Goal: Task Accomplishment & Management: Use online tool/utility

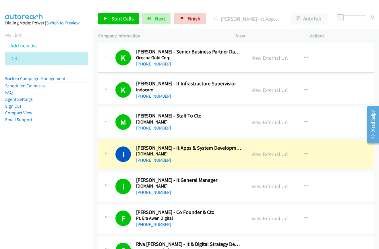
scroll to position [574, 0]
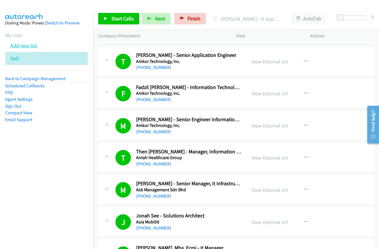
click at [23, 45] on link "Add new list" at bounding box center [23, 45] width 27 height 7
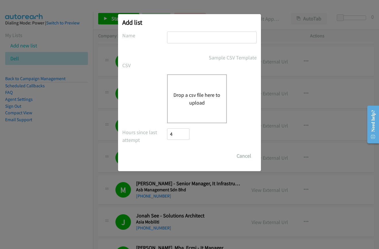
click at [189, 38] on input "text" at bounding box center [212, 38] width 90 height 12
type input "dell"
click at [197, 102] on button "Drop a csv file here to upload" at bounding box center [196, 98] width 47 height 15
click at [194, 97] on button "Drop a csv file here to upload" at bounding box center [196, 98] width 47 height 15
click at [197, 89] on div "Drop a csv file here to upload" at bounding box center [197, 98] width 60 height 49
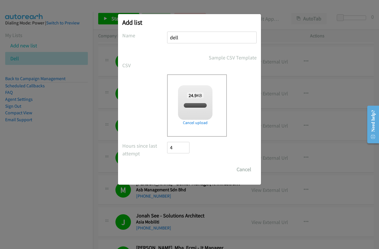
checkbox input "true"
click at [180, 168] on input "Save List" at bounding box center [182, 169] width 30 height 11
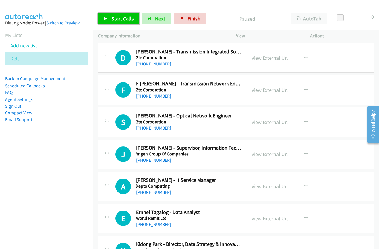
click at [119, 17] on span "Start Calls" at bounding box center [122, 18] width 22 height 7
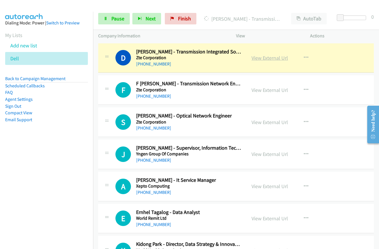
click at [277, 58] on link "View External Url" at bounding box center [269, 58] width 36 height 7
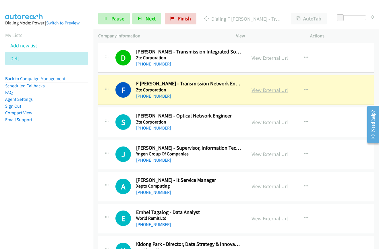
click at [258, 92] on link "View External Url" at bounding box center [269, 90] width 36 height 7
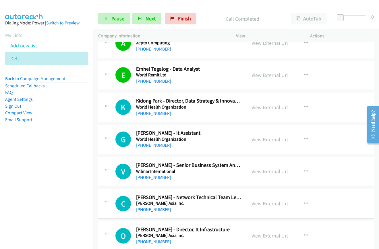
scroll to position [143, 0]
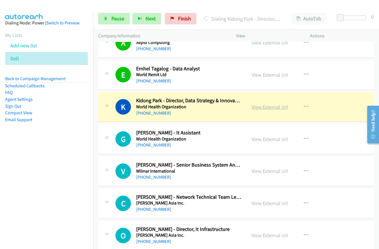
click at [268, 108] on link "View External Url" at bounding box center [269, 107] width 36 height 7
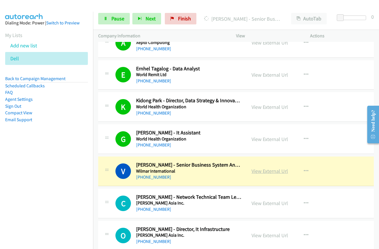
click at [265, 173] on link "View External Url" at bounding box center [269, 171] width 36 height 7
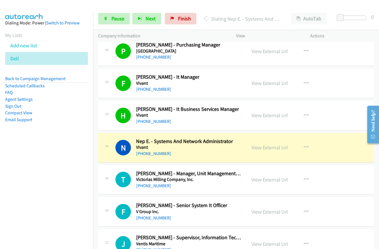
scroll to position [402, 0]
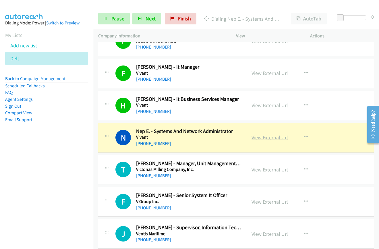
click at [267, 139] on link "View External Url" at bounding box center [269, 137] width 36 height 7
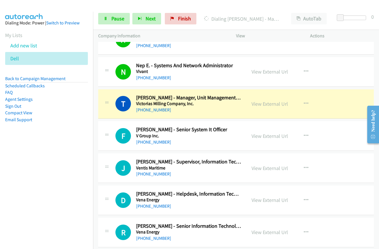
scroll to position [488, 0]
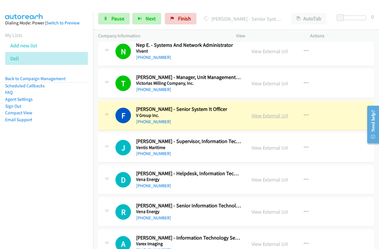
click at [267, 116] on link "View External Url" at bounding box center [269, 115] width 36 height 7
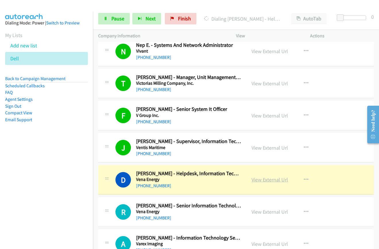
click at [266, 180] on link "View External Url" at bounding box center [269, 179] width 36 height 7
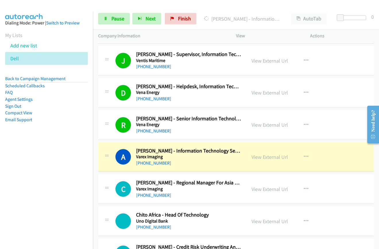
scroll to position [603, 0]
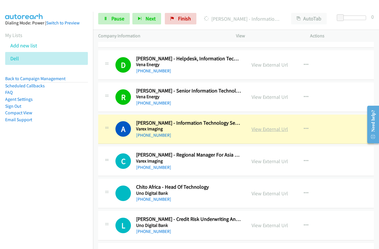
click at [257, 130] on link "View External Url" at bounding box center [269, 129] width 36 height 7
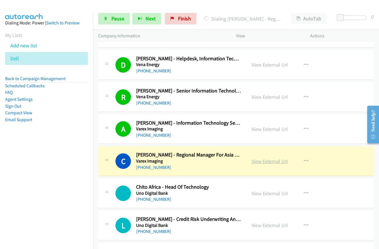
click at [275, 160] on link "View External Url" at bounding box center [269, 161] width 36 height 7
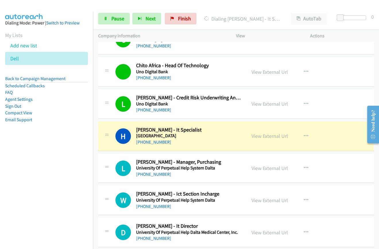
scroll to position [775, 0]
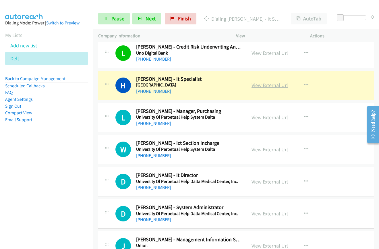
click at [261, 84] on link "View External Url" at bounding box center [269, 85] width 36 height 7
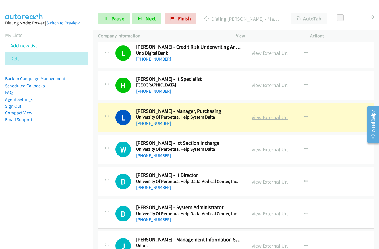
click at [270, 117] on link "View External Url" at bounding box center [269, 117] width 36 height 7
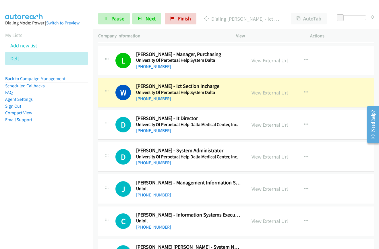
scroll to position [832, 0]
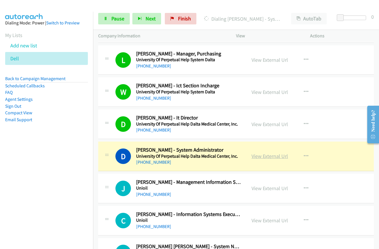
click at [261, 157] on link "View External Url" at bounding box center [269, 156] width 36 height 7
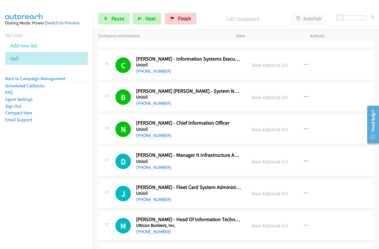
scroll to position [1004, 0]
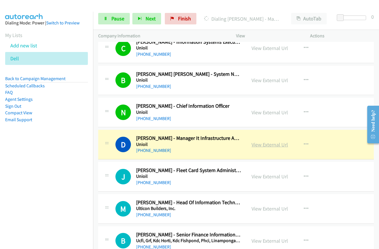
click at [264, 145] on link "View External Url" at bounding box center [269, 144] width 36 height 7
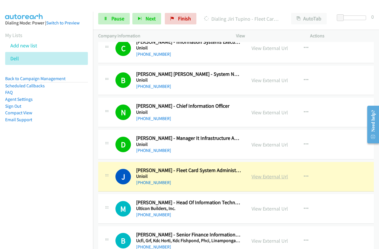
click at [267, 178] on link "View External Url" at bounding box center [269, 176] width 36 height 7
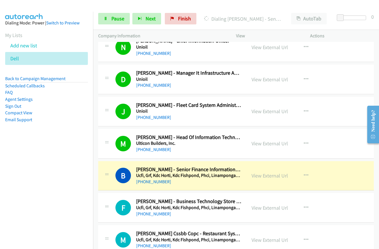
scroll to position [1090, 0]
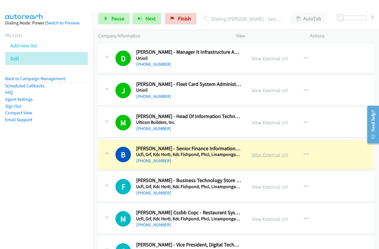
click at [259, 155] on link "View External Url" at bounding box center [269, 154] width 36 height 7
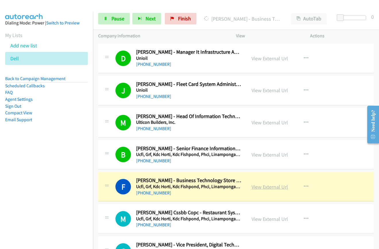
click at [263, 189] on link "View External Url" at bounding box center [269, 186] width 36 height 7
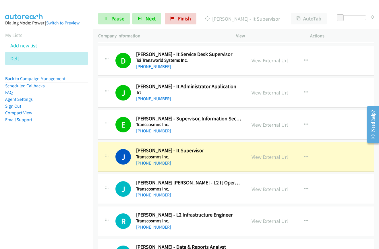
scroll to position [1492, 0]
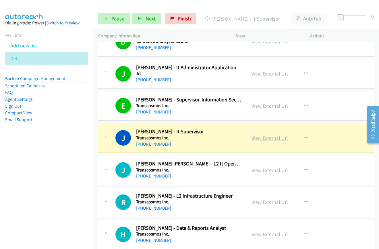
click at [277, 136] on link "View External Url" at bounding box center [269, 138] width 36 height 7
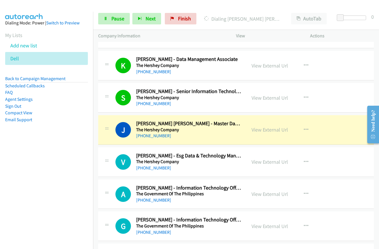
scroll to position [2267, 0]
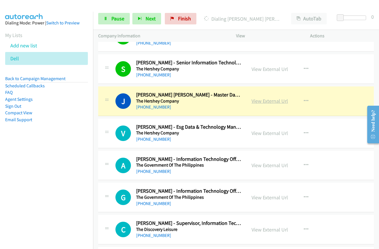
click at [259, 102] on link "View External Url" at bounding box center [269, 101] width 36 height 7
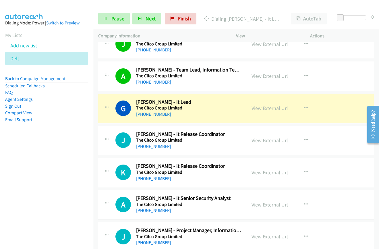
scroll to position [2669, 0]
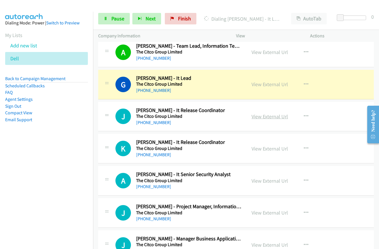
click at [272, 116] on link "View External Url" at bounding box center [269, 116] width 36 height 7
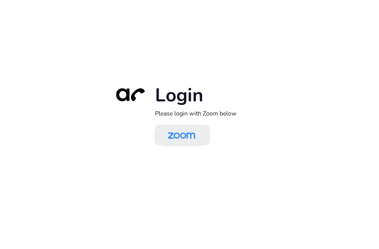
click at [183, 136] on img at bounding box center [182, 135] width 40 height 19
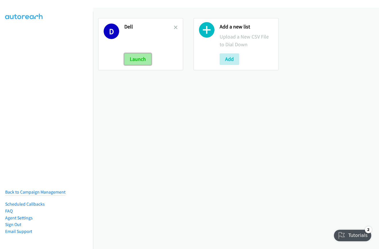
click at [139, 62] on button "Launch" at bounding box center [137, 58] width 27 height 11
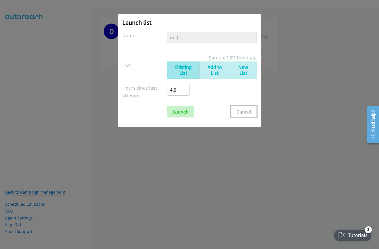
click at [244, 111] on button "Cancel" at bounding box center [244, 111] width 26 height 11
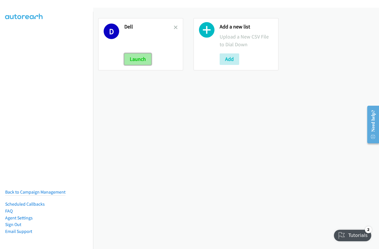
click at [135, 57] on button "Launch" at bounding box center [137, 58] width 27 height 11
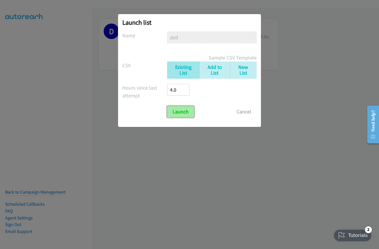
click at [180, 112] on input "Launch" at bounding box center [180, 111] width 27 height 11
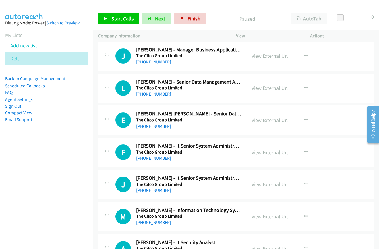
scroll to position [2859, 0]
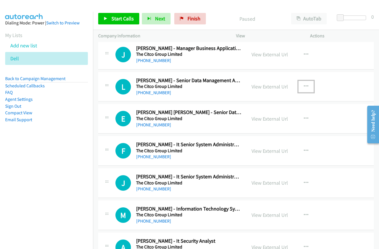
click at [305, 84] on icon "button" at bounding box center [306, 86] width 5 height 5
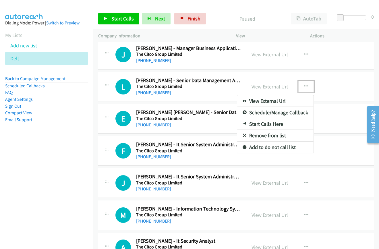
click at [272, 121] on link "Start Calls Here" at bounding box center [275, 123] width 76 height 11
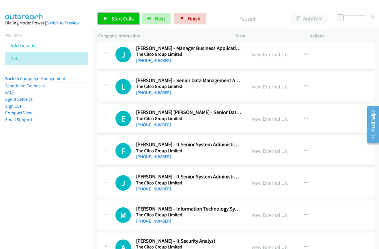
click at [118, 22] on link "Start Calls" at bounding box center [118, 18] width 41 height 11
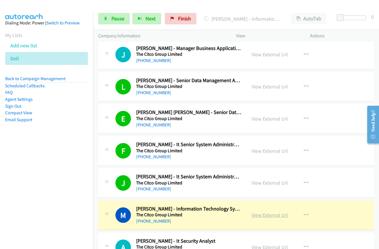
click at [267, 215] on link "View External Url" at bounding box center [269, 214] width 36 height 7
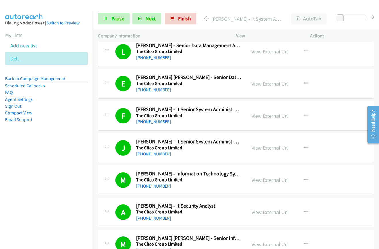
scroll to position [2974, 0]
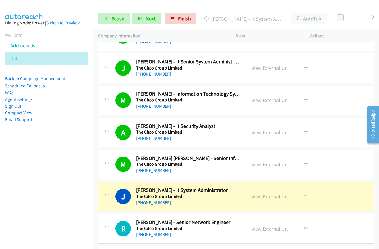
click at [268, 196] on link "View External Url" at bounding box center [269, 196] width 36 height 7
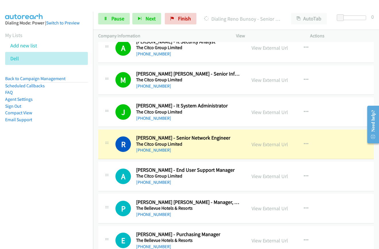
scroll to position [3060, 0]
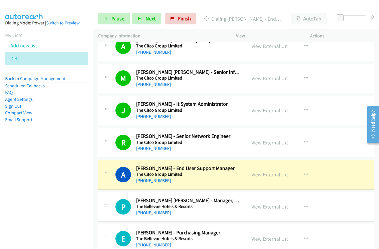
click at [274, 175] on link "View External Url" at bounding box center [269, 174] width 36 height 7
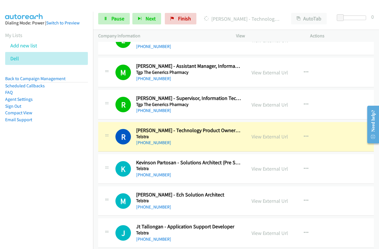
scroll to position [3261, 0]
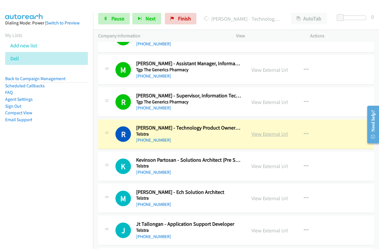
click at [264, 134] on link "View External Url" at bounding box center [269, 134] width 36 height 7
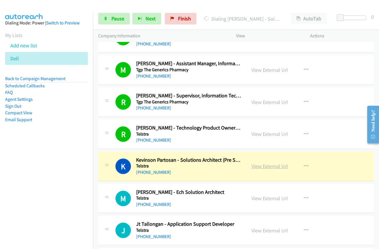
click at [270, 167] on link "View External Url" at bounding box center [269, 166] width 36 height 7
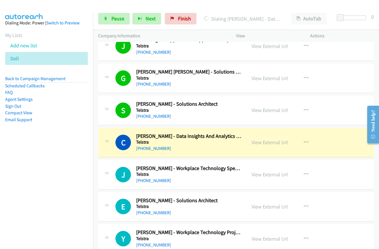
scroll to position [3461, 0]
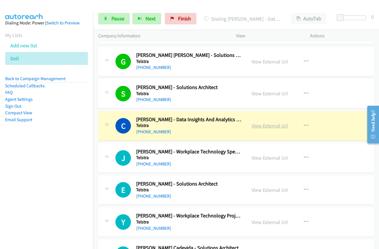
click at [270, 124] on link "View External Url" at bounding box center [269, 125] width 36 height 7
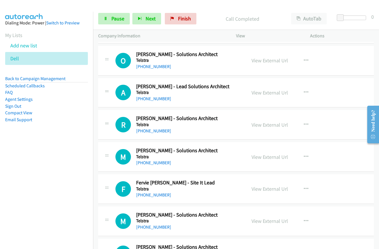
scroll to position [3720, 0]
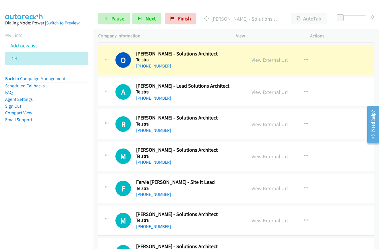
click at [264, 60] on link "View External Url" at bounding box center [269, 60] width 36 height 7
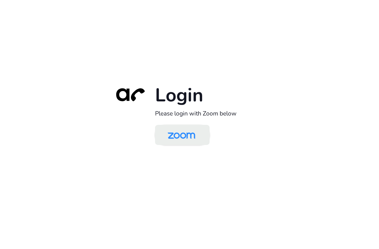
click at [182, 137] on img at bounding box center [182, 135] width 40 height 19
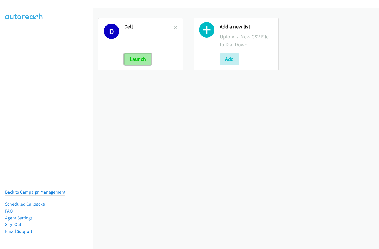
click at [140, 58] on button "Launch" at bounding box center [137, 58] width 27 height 11
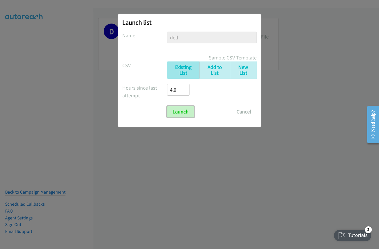
click at [172, 112] on input "Launch" at bounding box center [180, 111] width 27 height 11
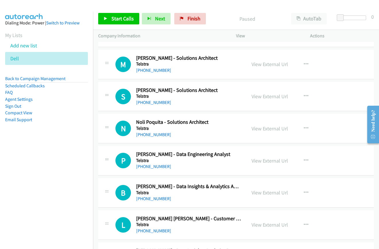
scroll to position [3909, 0]
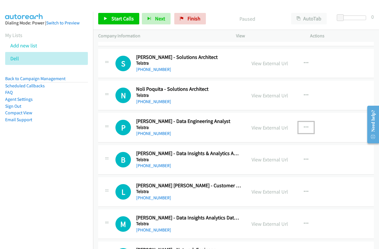
click at [306, 127] on button "button" at bounding box center [305, 127] width 15 height 11
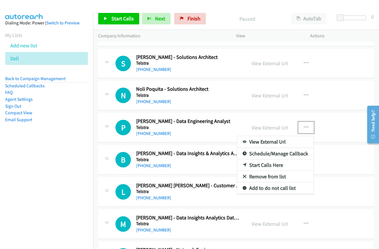
click at [269, 165] on link "Start Calls Here" at bounding box center [275, 164] width 76 height 11
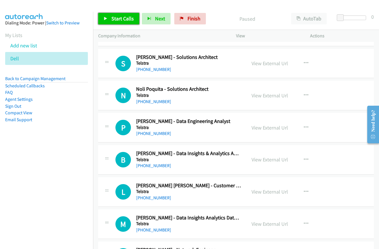
click at [110, 18] on link "Start Calls" at bounding box center [118, 18] width 41 height 11
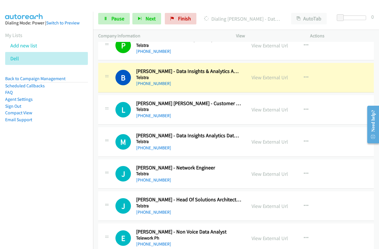
scroll to position [4003, 0]
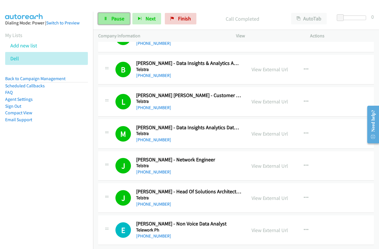
click at [110, 22] on link "Pause" at bounding box center [114, 18] width 32 height 11
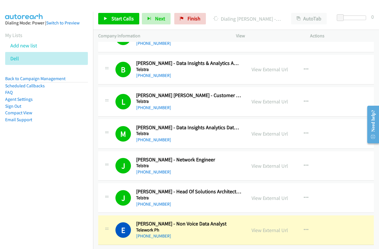
click at [221, 244] on div "+1 415-964-1034 Call failed - Please reload the list and try again The Callbar …" at bounding box center [236, 145] width 286 height 207
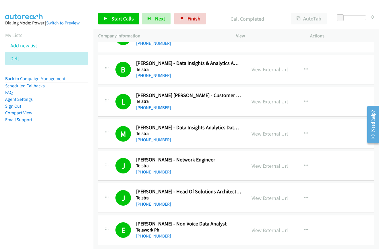
click at [22, 47] on link "Add new list" at bounding box center [23, 45] width 27 height 7
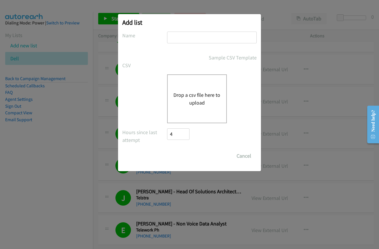
click at [214, 37] on input "text" at bounding box center [212, 38] width 90 height 12
type input "dell"
click at [183, 93] on button "Drop a csv file here to upload" at bounding box center [196, 98] width 47 height 15
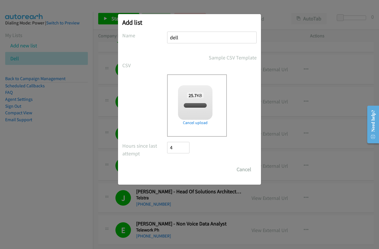
checkbox input "true"
click at [180, 170] on input "Save List" at bounding box center [182, 169] width 30 height 11
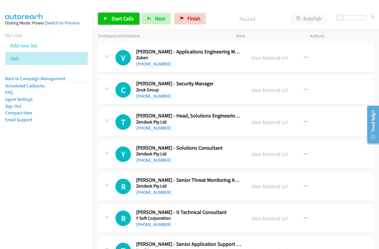
click at [106, 18] on icon at bounding box center [106, 19] width 4 height 4
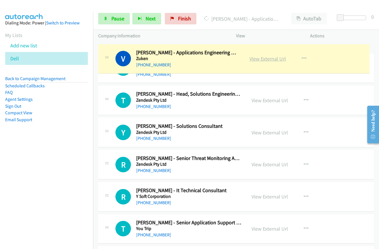
drag, startPoint x: 260, startPoint y: 59, endPoint x: 256, endPoint y: 60, distance: 4.1
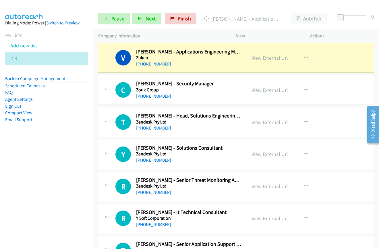
click at [258, 57] on link "View External Url" at bounding box center [269, 58] width 36 height 7
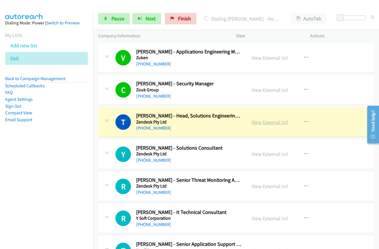
click at [270, 124] on link "View External Url" at bounding box center [269, 122] width 36 height 7
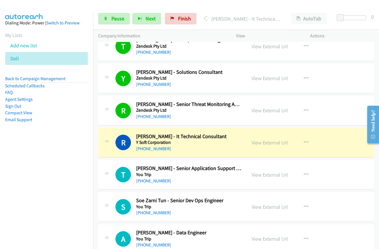
scroll to position [86, 0]
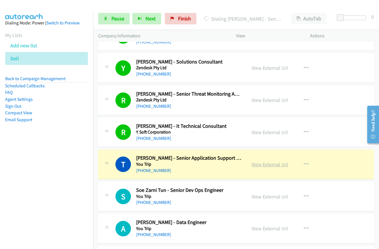
click at [260, 164] on link "View External Url" at bounding box center [269, 164] width 36 height 7
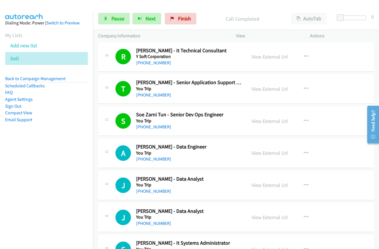
scroll to position [172, 0]
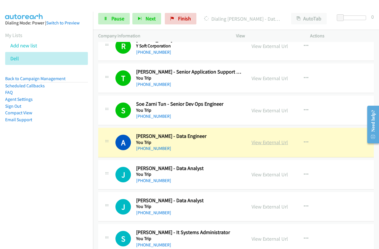
click at [280, 142] on link "View External Url" at bounding box center [269, 142] width 36 height 7
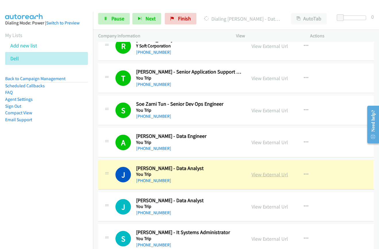
click at [268, 175] on link "View External Url" at bounding box center [269, 174] width 36 height 7
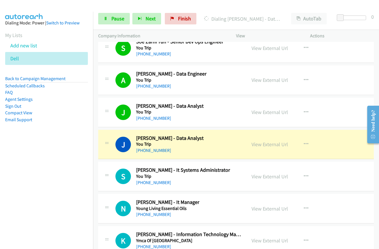
scroll to position [258, 0]
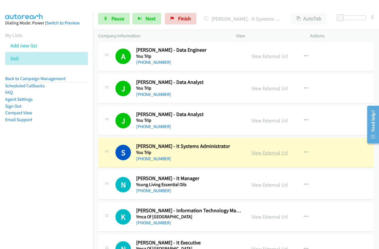
click at [272, 154] on link "View External Url" at bounding box center [269, 152] width 36 height 7
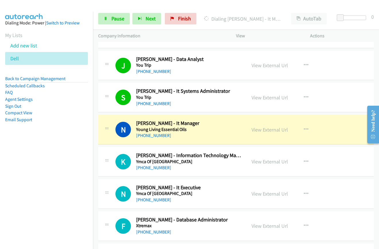
scroll to position [316, 0]
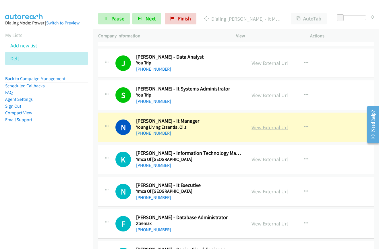
click at [269, 128] on link "View External Url" at bounding box center [269, 127] width 36 height 7
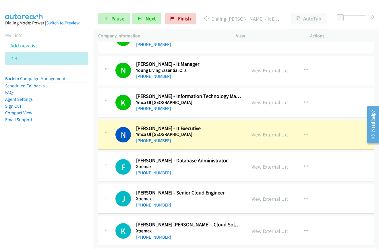
scroll to position [373, 0]
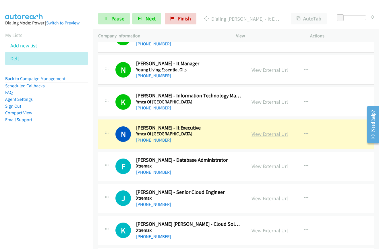
click at [255, 133] on link "View External Url" at bounding box center [269, 134] width 36 height 7
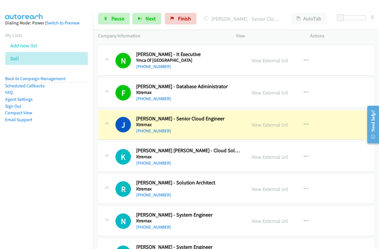
scroll to position [459, 0]
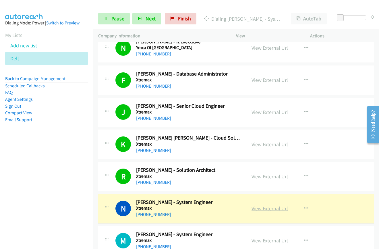
click at [259, 207] on link "View External Url" at bounding box center [269, 208] width 36 height 7
click at [105, 18] on icon at bounding box center [106, 19] width 4 height 4
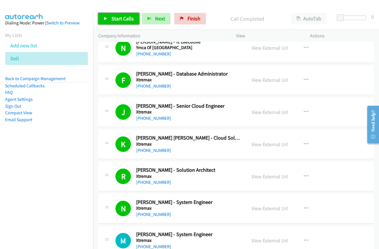
click at [115, 18] on span "Start Calls" at bounding box center [122, 18] width 22 height 7
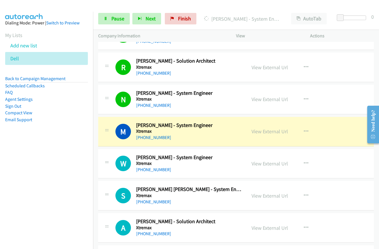
scroll to position [574, 0]
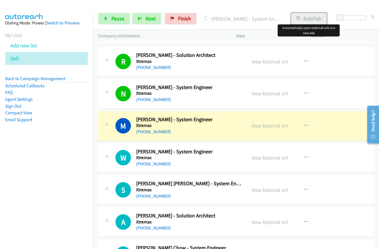
click at [298, 19] on icon "button" at bounding box center [298, 19] width 4 height 4
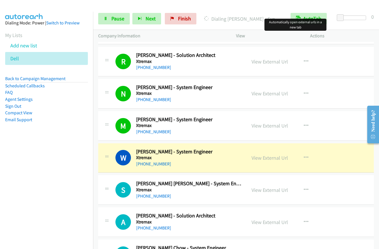
click at [204, 7] on div at bounding box center [187, 11] width 374 height 22
click at [257, 159] on link "View External Url" at bounding box center [269, 157] width 36 height 7
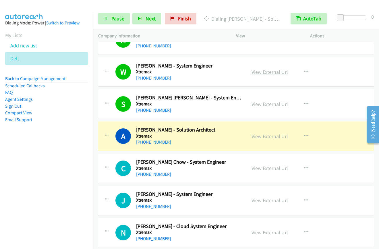
scroll to position [660, 0]
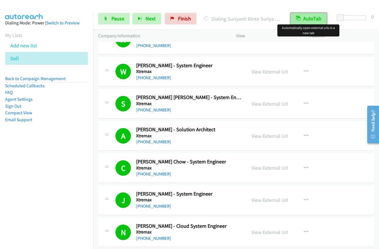
click at [293, 20] on button "AutoTab" at bounding box center [308, 18] width 36 height 11
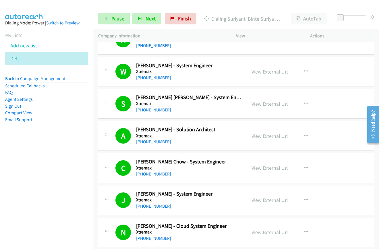
scroll to position [775, 0]
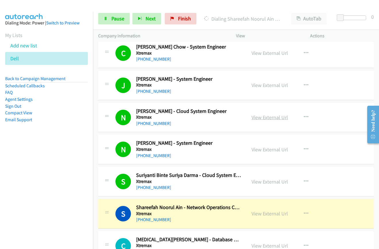
click at [263, 118] on link "View External Url" at bounding box center [269, 117] width 36 height 7
click at [106, 15] on link "Pause" at bounding box center [114, 18] width 32 height 11
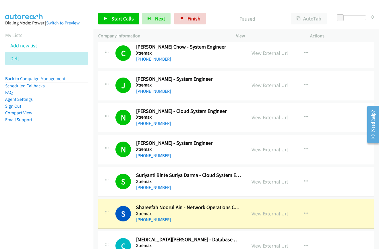
scroll to position [832, 0]
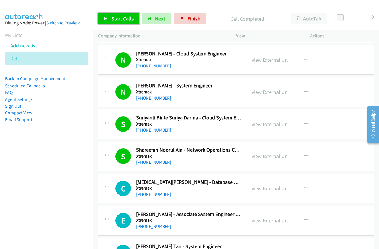
click at [111, 19] on link "Start Calls" at bounding box center [118, 18] width 41 height 11
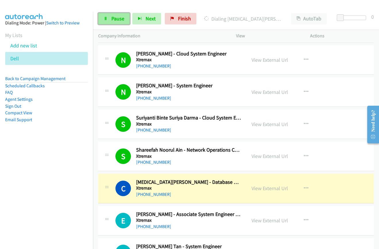
click at [110, 19] on link "Pause" at bounding box center [114, 18] width 32 height 11
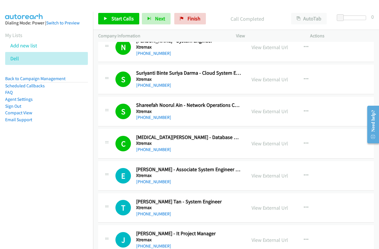
scroll to position [890, 0]
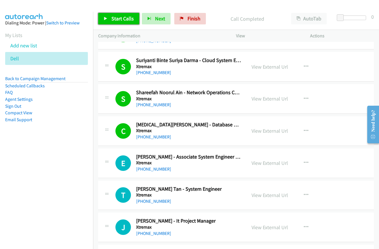
click at [125, 19] on span "Start Calls" at bounding box center [122, 18] width 22 height 7
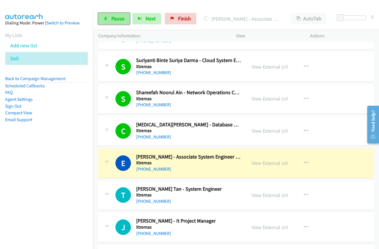
click at [117, 22] on link "Pause" at bounding box center [114, 18] width 32 height 11
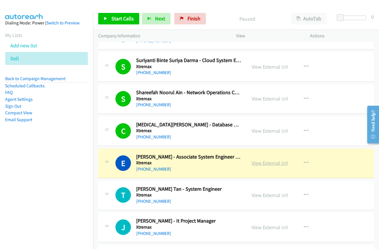
click at [259, 164] on link "View External Url" at bounding box center [269, 163] width 36 height 7
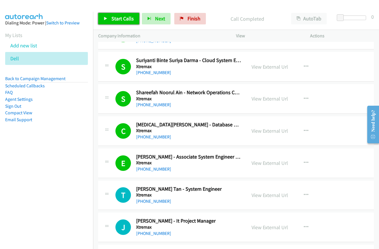
click at [114, 20] on span "Start Calls" at bounding box center [122, 18] width 22 height 7
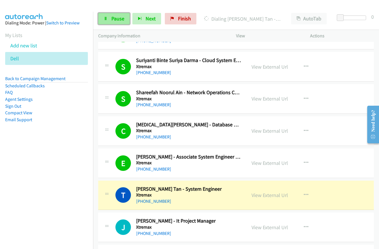
click at [109, 18] on link "Pause" at bounding box center [114, 18] width 32 height 11
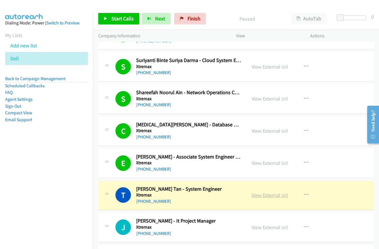
click at [264, 196] on link "View External Url" at bounding box center [269, 195] width 36 height 7
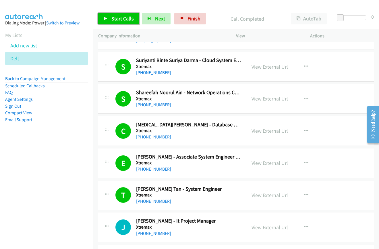
click at [103, 18] on link "Start Calls" at bounding box center [118, 18] width 41 height 11
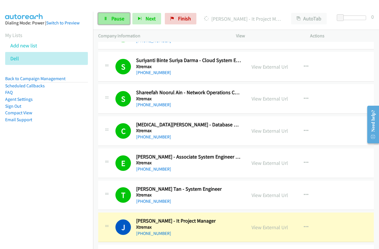
click at [103, 18] on link "Pause" at bounding box center [114, 18] width 32 height 11
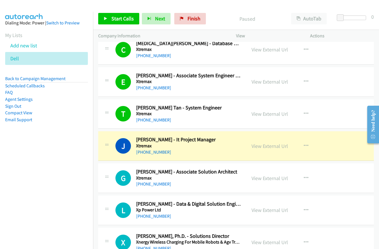
scroll to position [976, 0]
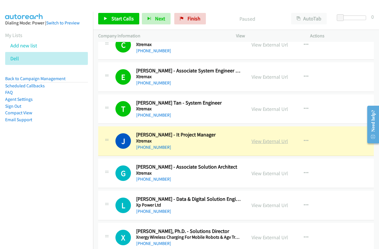
click at [251, 142] on link "View External Url" at bounding box center [269, 141] width 36 height 7
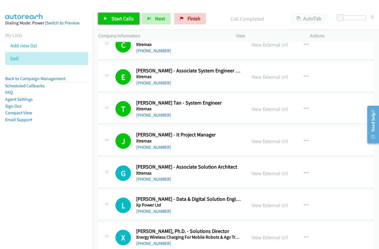
click at [123, 19] on span "Start Calls" at bounding box center [122, 18] width 22 height 7
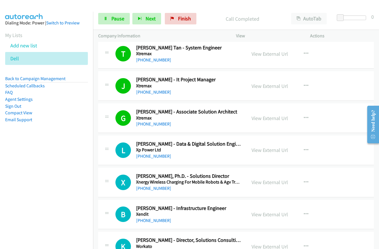
scroll to position [1033, 0]
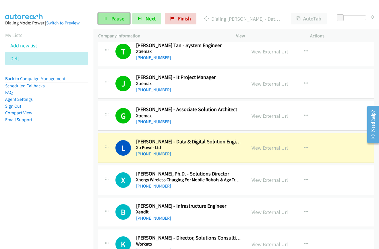
click at [108, 18] on link "Pause" at bounding box center [114, 18] width 32 height 11
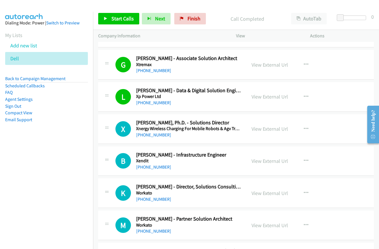
scroll to position [1090, 0]
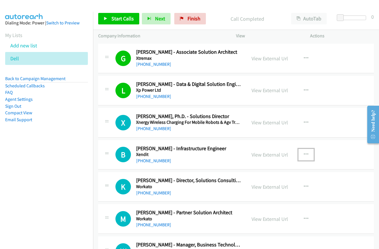
click at [305, 152] on icon "button" at bounding box center [306, 154] width 5 height 5
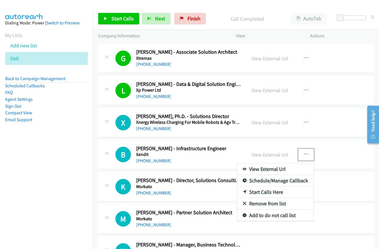
click at [265, 192] on link "Start Calls Here" at bounding box center [275, 191] width 76 height 11
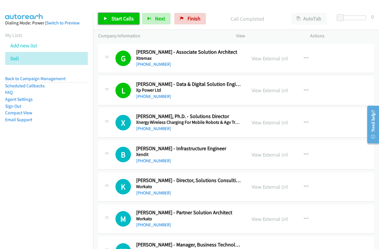
click at [104, 19] on icon at bounding box center [106, 19] width 4 height 4
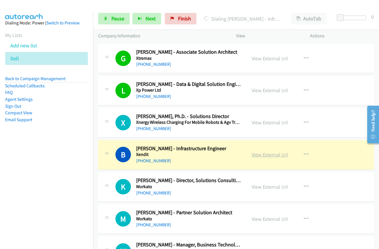
click at [261, 155] on link "View External Url" at bounding box center [269, 154] width 36 height 7
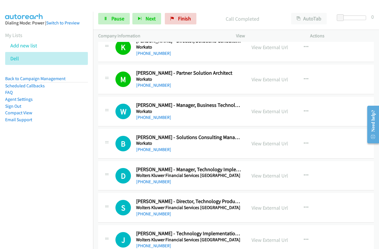
scroll to position [1234, 0]
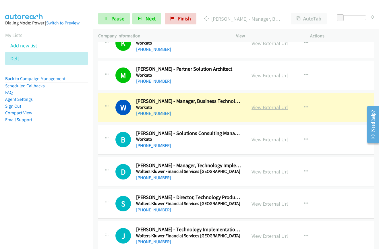
click at [252, 106] on link "View External Url" at bounding box center [269, 107] width 36 height 7
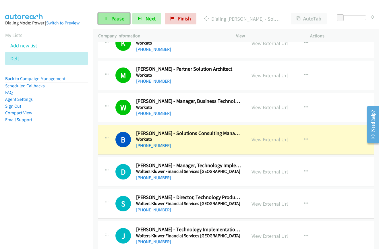
click at [103, 17] on link "Pause" at bounding box center [114, 18] width 32 height 11
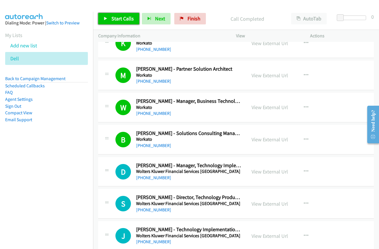
click at [112, 13] on link "Start Calls" at bounding box center [118, 18] width 41 height 11
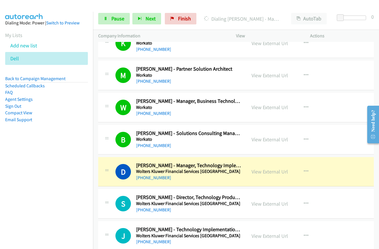
scroll to position [1263, 0]
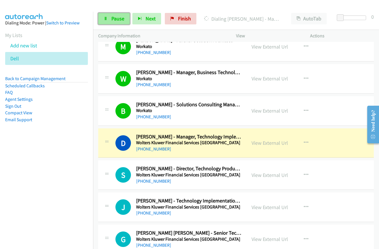
click at [112, 22] on link "Pause" at bounding box center [114, 18] width 32 height 11
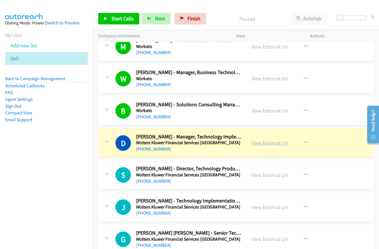
click at [260, 142] on link "View External Url" at bounding box center [269, 142] width 36 height 7
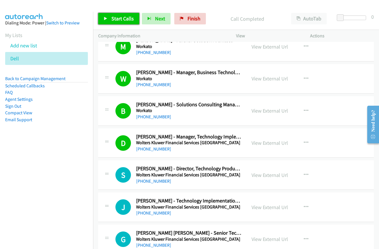
click at [127, 16] on span "Start Calls" at bounding box center [122, 18] width 22 height 7
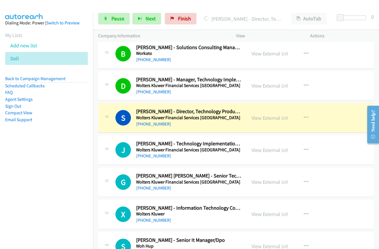
scroll to position [1320, 0]
click at [119, 20] on span "Pause" at bounding box center [117, 18] width 13 height 7
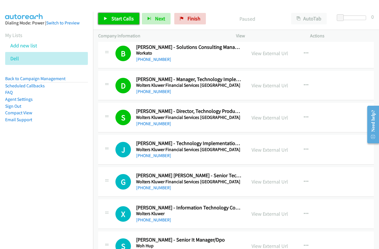
click at [112, 21] on span "Start Calls" at bounding box center [122, 18] width 22 height 7
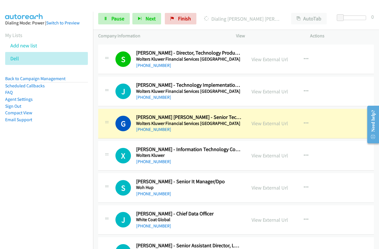
scroll to position [1377, 0]
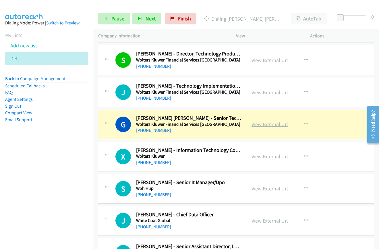
click at [253, 124] on link "View External Url" at bounding box center [269, 124] width 36 height 7
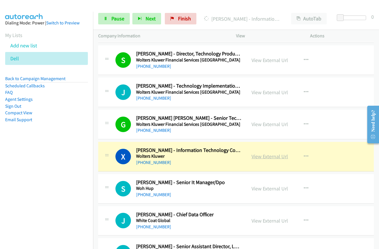
click at [261, 158] on link "View External Url" at bounding box center [269, 156] width 36 height 7
click at [114, 20] on span "Pause" at bounding box center [117, 18] width 13 height 7
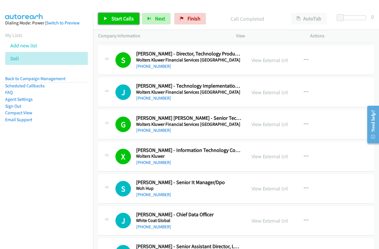
click at [118, 18] on span "Start Calls" at bounding box center [122, 18] width 22 height 7
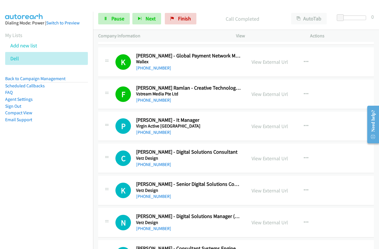
scroll to position [1636, 0]
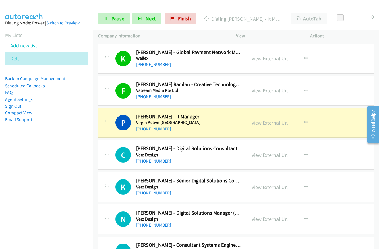
click at [257, 124] on link "View External Url" at bounding box center [269, 122] width 36 height 7
click at [110, 20] on link "Pause" at bounding box center [114, 18] width 32 height 11
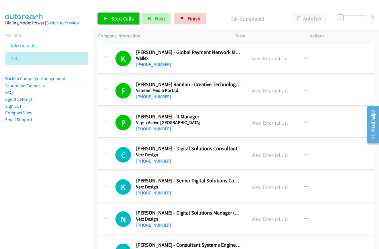
click at [110, 21] on link "Start Calls" at bounding box center [118, 18] width 41 height 11
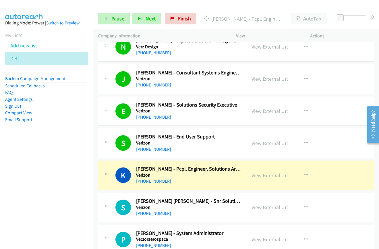
scroll to position [1836, 0]
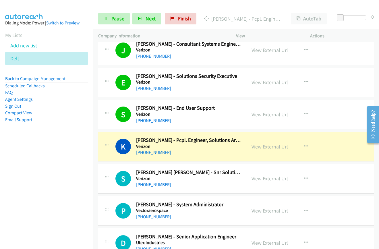
click at [257, 147] on link "View External Url" at bounding box center [269, 146] width 36 height 7
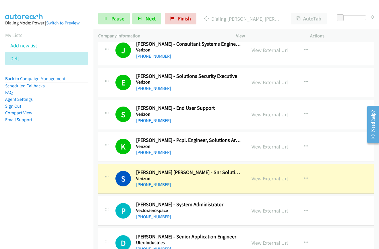
click at [262, 179] on link "View External Url" at bounding box center [269, 178] width 36 height 7
click at [267, 177] on link "View External Url" at bounding box center [269, 178] width 36 height 7
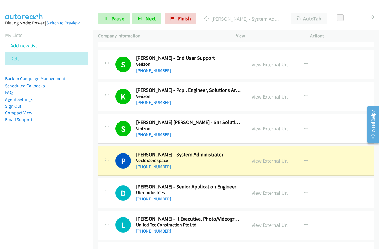
scroll to position [1923, 0]
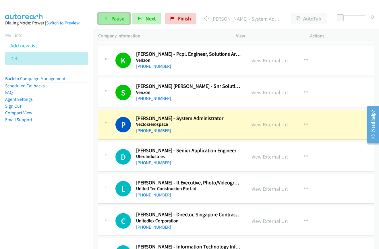
click at [117, 18] on span "Pause" at bounding box center [117, 18] width 13 height 7
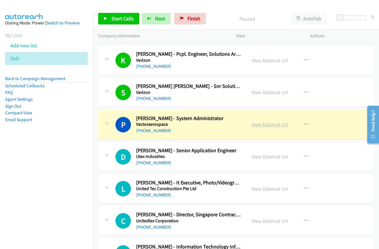
click at [271, 126] on link "View External Url" at bounding box center [269, 124] width 36 height 7
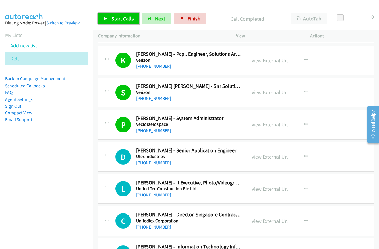
click at [115, 21] on span "Start Calls" at bounding box center [122, 18] width 22 height 7
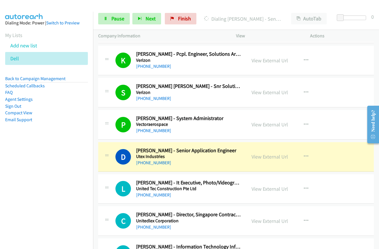
scroll to position [1951, 0]
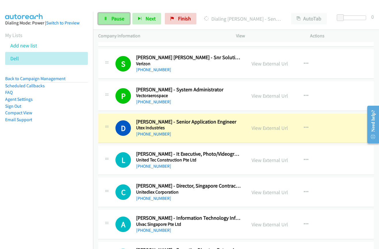
click at [112, 20] on span "Pause" at bounding box center [117, 18] width 13 height 7
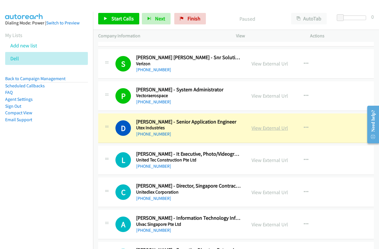
click at [260, 129] on link "View External Url" at bounding box center [269, 128] width 36 height 7
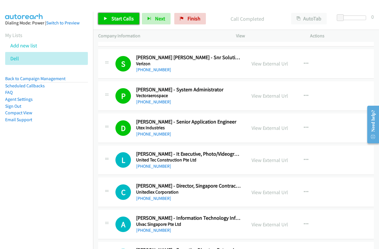
click at [107, 15] on link "Start Calls" at bounding box center [118, 18] width 41 height 11
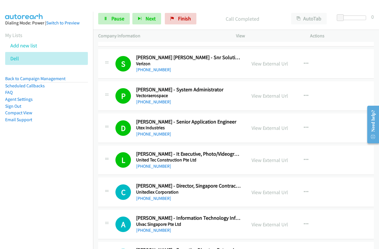
scroll to position [2009, 0]
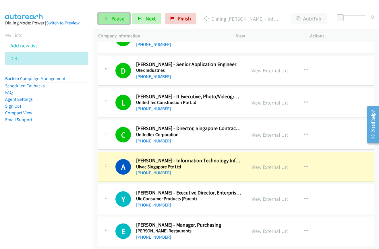
click at [109, 19] on link "Pause" at bounding box center [114, 18] width 32 height 11
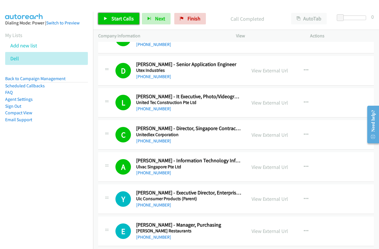
click at [120, 22] on link "Start Calls" at bounding box center [118, 18] width 41 height 11
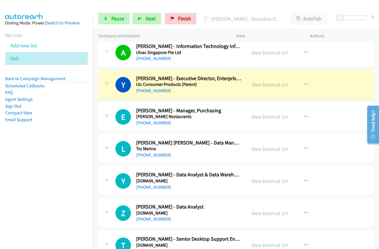
scroll to position [2123, 0]
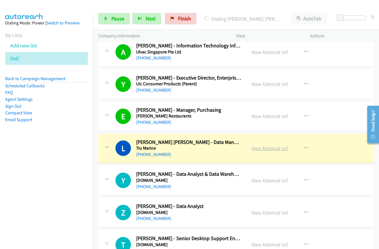
click at [265, 150] on link "View External Url" at bounding box center [269, 148] width 36 height 7
click at [116, 17] on span "Pause" at bounding box center [117, 18] width 13 height 7
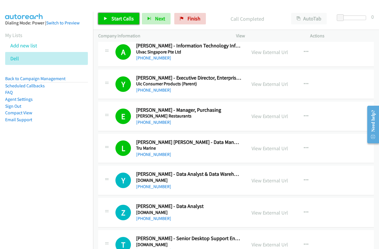
click at [112, 19] on span "Start Calls" at bounding box center [122, 18] width 22 height 7
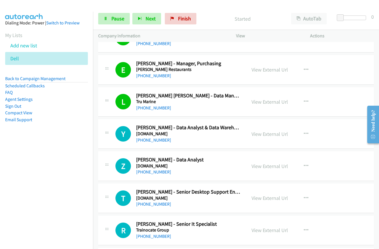
scroll to position [2209, 0]
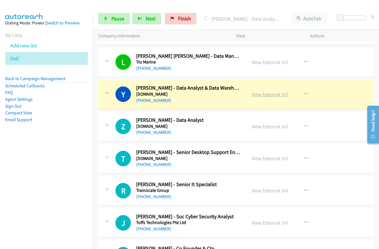
click at [263, 94] on link "View External Url" at bounding box center [269, 94] width 36 height 7
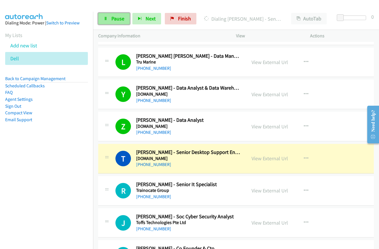
click at [108, 17] on link "Pause" at bounding box center [114, 18] width 32 height 11
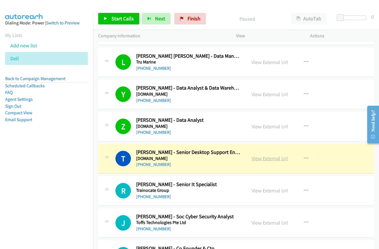
click at [264, 159] on link "View External Url" at bounding box center [269, 158] width 36 height 7
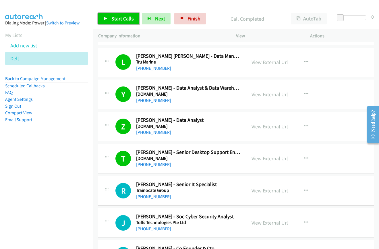
click at [123, 17] on span "Start Calls" at bounding box center [122, 18] width 22 height 7
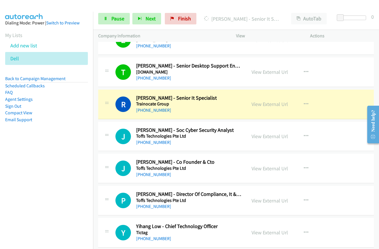
scroll to position [2296, 0]
click at [253, 106] on link "View External Url" at bounding box center [269, 104] width 36 height 7
click at [109, 18] on link "Pause" at bounding box center [114, 18] width 32 height 11
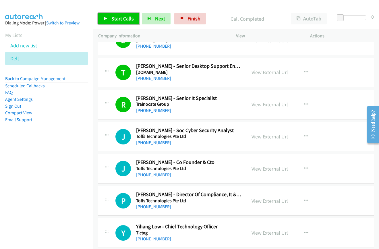
click at [110, 20] on link "Start Calls" at bounding box center [118, 18] width 41 height 11
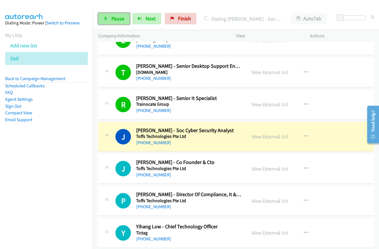
click at [109, 19] on link "Pause" at bounding box center [114, 18] width 32 height 11
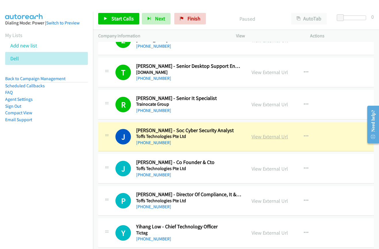
click at [260, 138] on link "View External Url" at bounding box center [269, 136] width 36 height 7
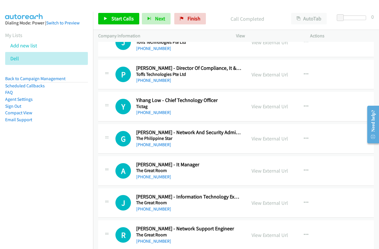
scroll to position [2439, 0]
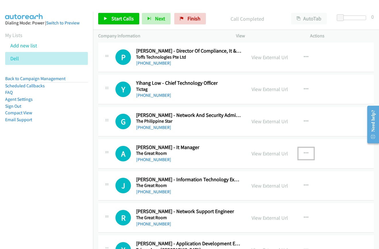
click at [304, 154] on icon "button" at bounding box center [306, 153] width 5 height 5
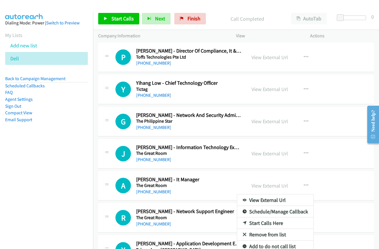
click at [108, 18] on div at bounding box center [189, 124] width 379 height 249
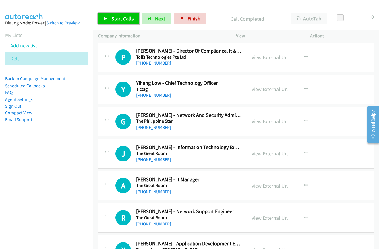
click at [117, 17] on span "Start Calls" at bounding box center [122, 18] width 22 height 7
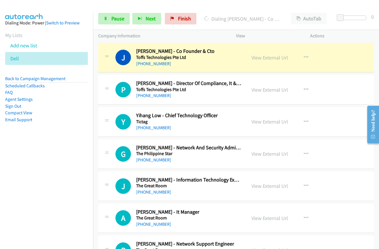
scroll to position [2382, 0]
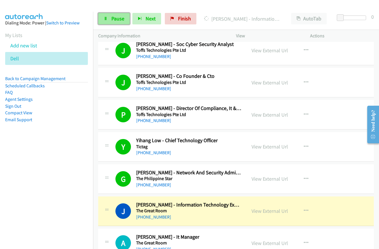
drag, startPoint x: 108, startPoint y: 19, endPoint x: 109, endPoint y: 22, distance: 3.0
click at [108, 19] on link "Pause" at bounding box center [114, 18] width 32 height 11
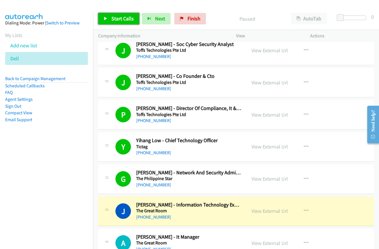
click at [112, 19] on span "Start Calls" at bounding box center [122, 18] width 22 height 7
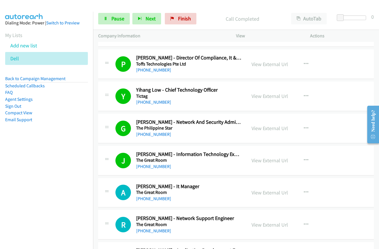
scroll to position [2468, 0]
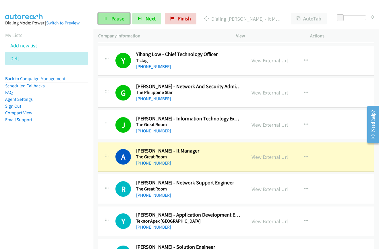
click at [112, 19] on span "Pause" at bounding box center [117, 18] width 13 height 7
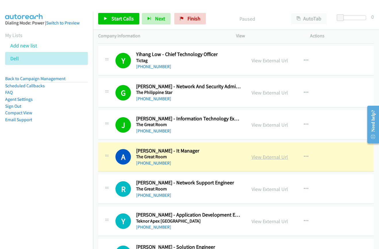
click at [265, 156] on link "View External Url" at bounding box center [269, 157] width 36 height 7
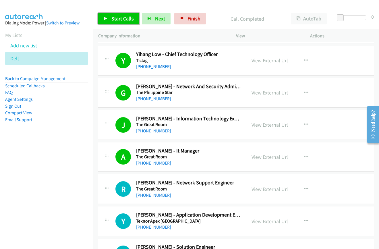
click at [118, 20] on span "Start Calls" at bounding box center [122, 18] width 22 height 7
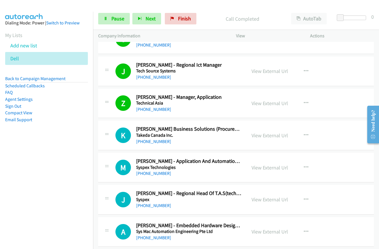
scroll to position [2697, 0]
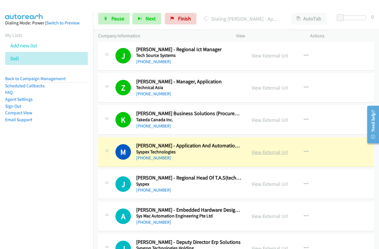
click at [281, 152] on link "View External Url" at bounding box center [269, 152] width 36 height 7
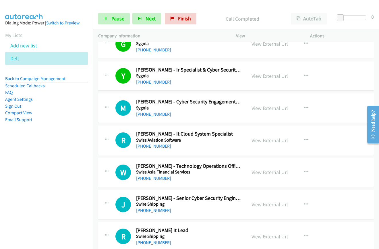
scroll to position [3070, 0]
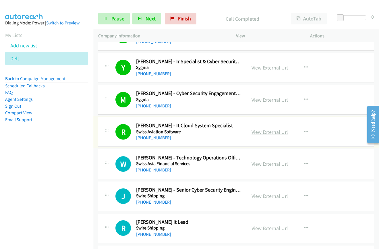
click at [266, 131] on link "View External Url" at bounding box center [269, 132] width 36 height 7
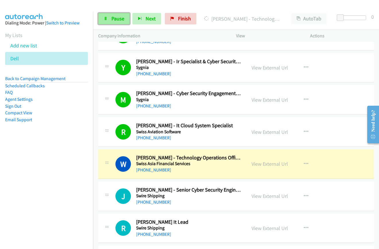
click at [116, 22] on span "Pause" at bounding box center [117, 18] width 13 height 7
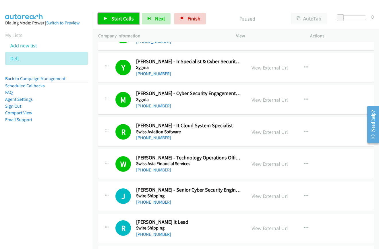
click at [114, 20] on span "Start Calls" at bounding box center [122, 18] width 22 height 7
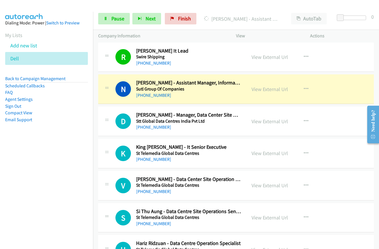
scroll to position [3242, 0]
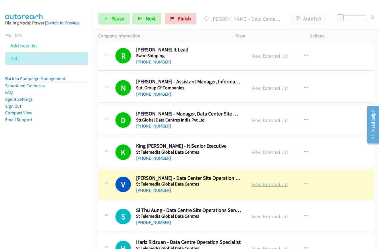
click at [265, 185] on link "View External Url" at bounding box center [269, 184] width 36 height 7
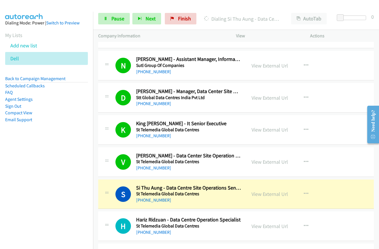
scroll to position [3300, 0]
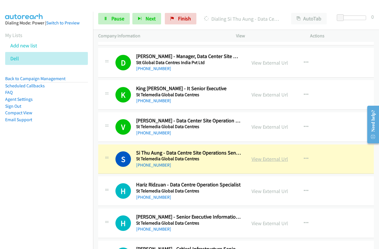
click at [267, 161] on link "View External Url" at bounding box center [269, 159] width 36 height 7
click at [110, 20] on link "Pause" at bounding box center [114, 18] width 32 height 11
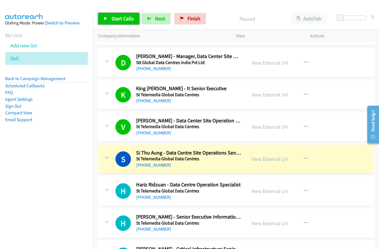
click at [110, 20] on link "Start Calls" at bounding box center [118, 18] width 41 height 11
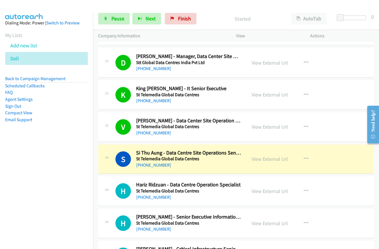
scroll to position [3329, 0]
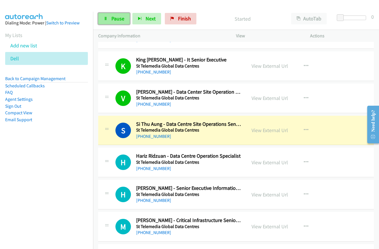
click at [118, 19] on span "Pause" at bounding box center [117, 18] width 13 height 7
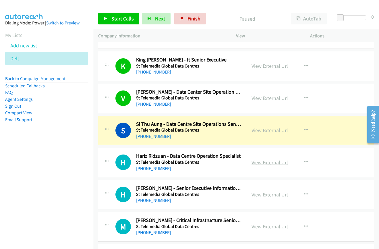
click at [266, 161] on link "View External Url" at bounding box center [269, 162] width 36 height 7
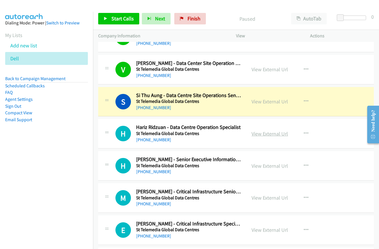
click at [266, 132] on link "View External Url" at bounding box center [269, 133] width 36 height 7
click at [256, 160] on div "View External Url View External Url Schedule/Manage Callback Start Calls Here R…" at bounding box center [285, 165] width 79 height 19
click at [262, 168] on link "View External Url" at bounding box center [269, 165] width 36 height 7
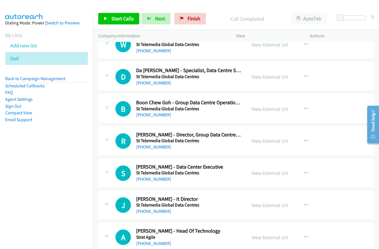
scroll to position [3644, 0]
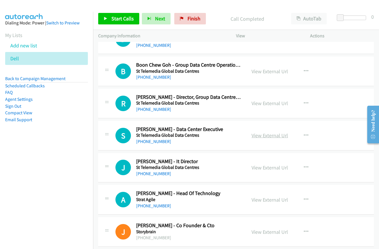
click at [261, 135] on link "View External Url" at bounding box center [269, 135] width 36 height 7
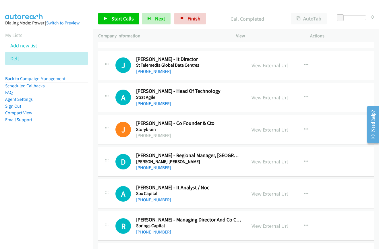
scroll to position [3759, 0]
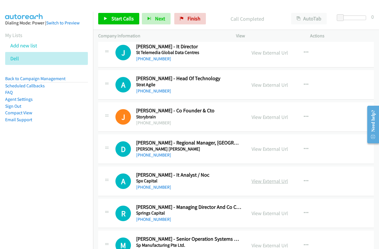
click at [264, 183] on link "View External Url" at bounding box center [269, 181] width 36 height 7
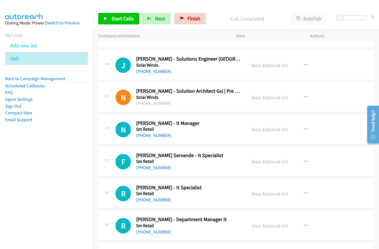
scroll to position [4132, 0]
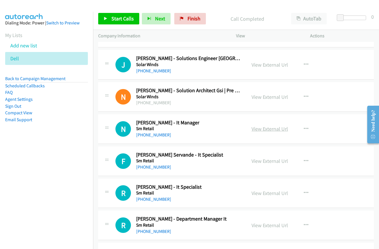
click at [262, 129] on link "View External Url" at bounding box center [269, 128] width 36 height 7
click at [270, 160] on link "View External Url" at bounding box center [269, 161] width 36 height 7
click at [268, 192] on link "View External Url" at bounding box center [269, 193] width 36 height 7
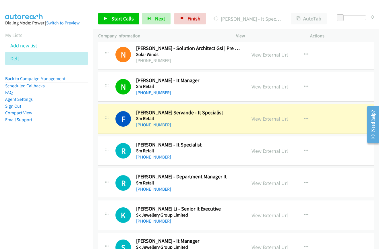
scroll to position [4189, 0]
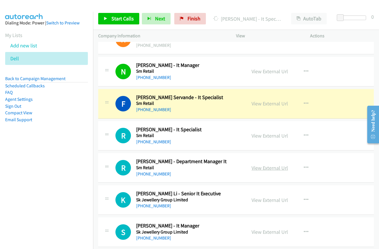
click at [269, 167] on link "View External Url" at bounding box center [269, 167] width 36 height 7
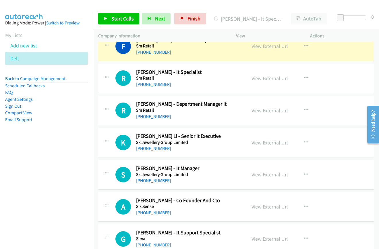
scroll to position [4275, 0]
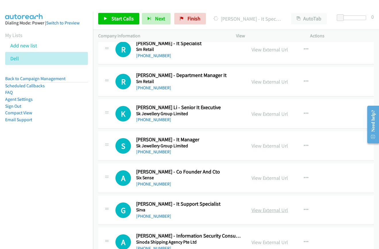
click at [266, 209] on link "View External Url" at bounding box center [269, 210] width 36 height 7
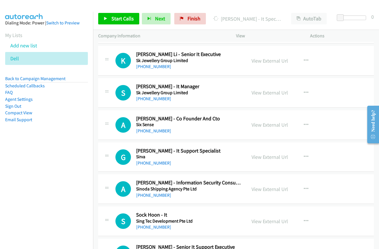
scroll to position [4333, 0]
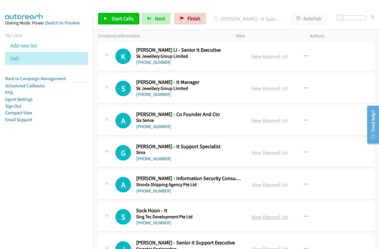
click at [261, 216] on link "View External Url" at bounding box center [269, 216] width 36 height 7
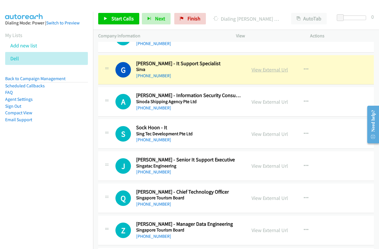
scroll to position [4419, 0]
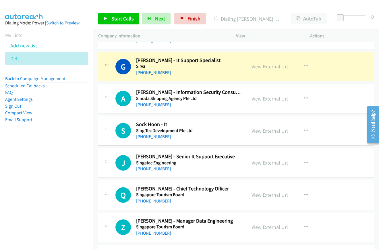
click at [260, 163] on link "View External Url" at bounding box center [269, 162] width 36 height 7
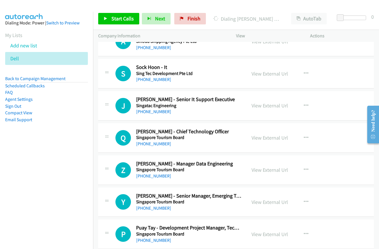
scroll to position [4476, 0]
